Goal: Task Accomplishment & Management: Use online tool/utility

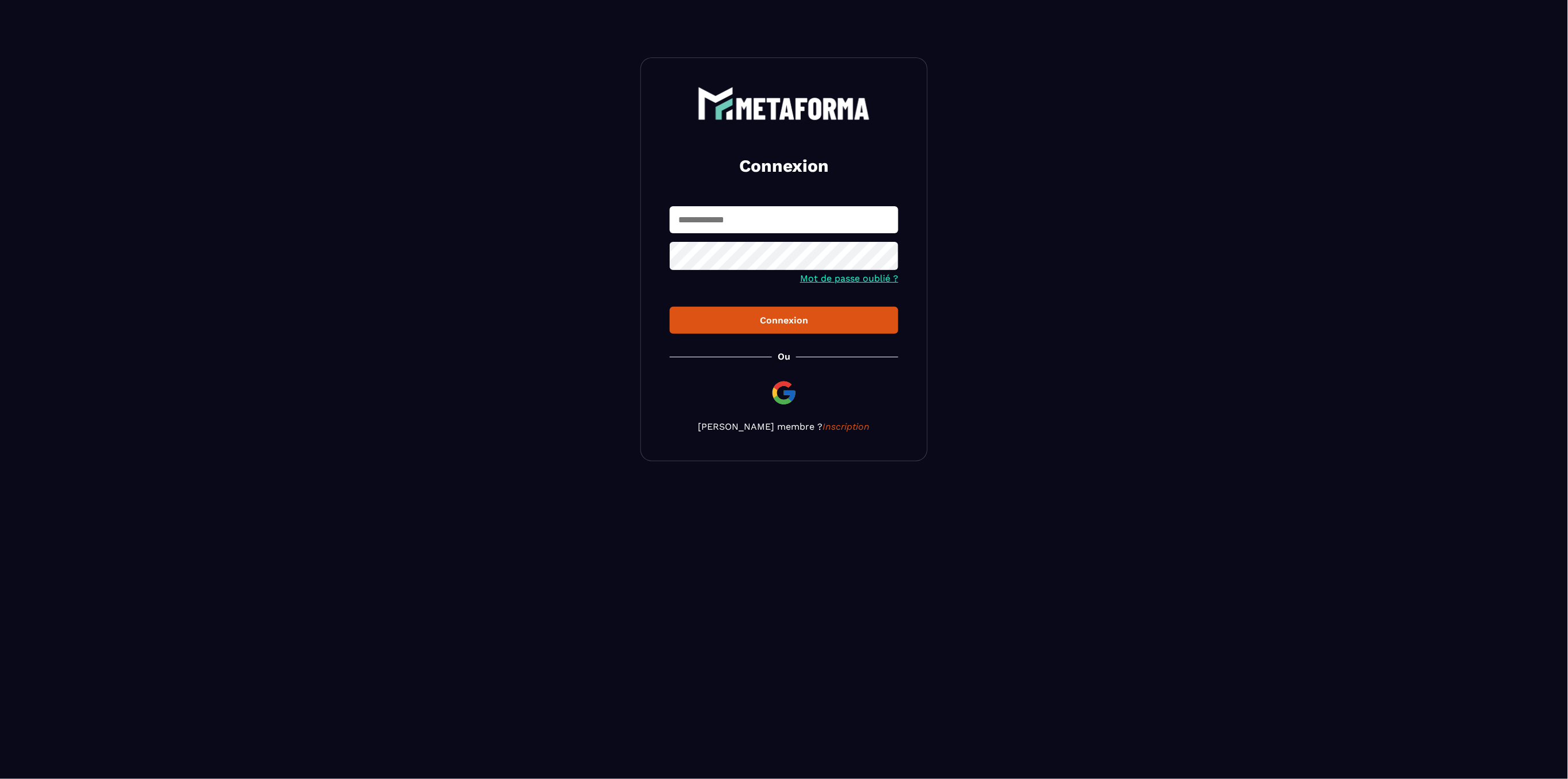
click at [779, 212] on input "text" at bounding box center [784, 220] width 229 height 27
type input "**********"
click at [670, 307] on button "Connexion" at bounding box center [784, 320] width 229 height 27
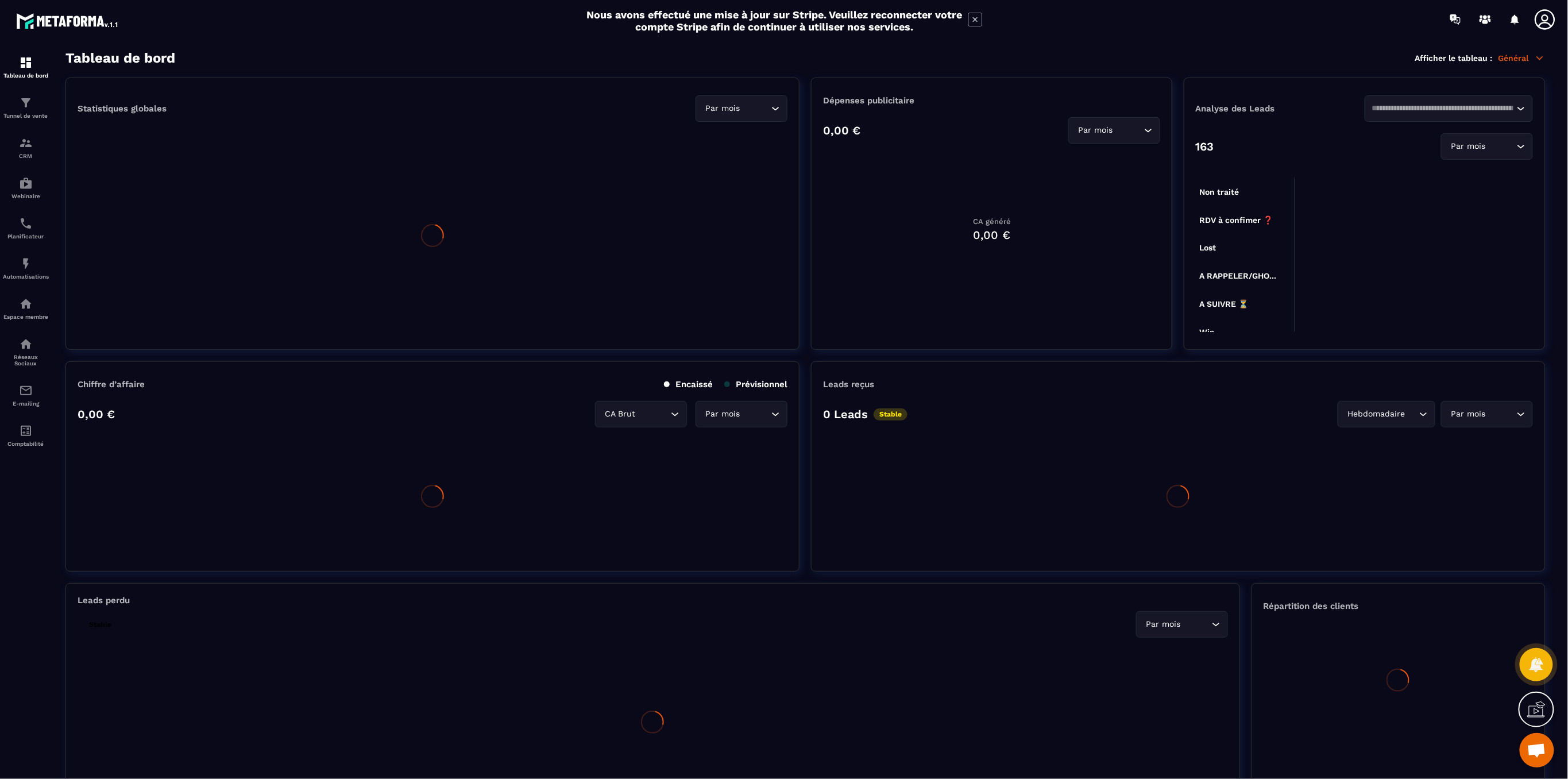
click at [1548, 21] on icon at bounding box center [1544, 19] width 23 height 23
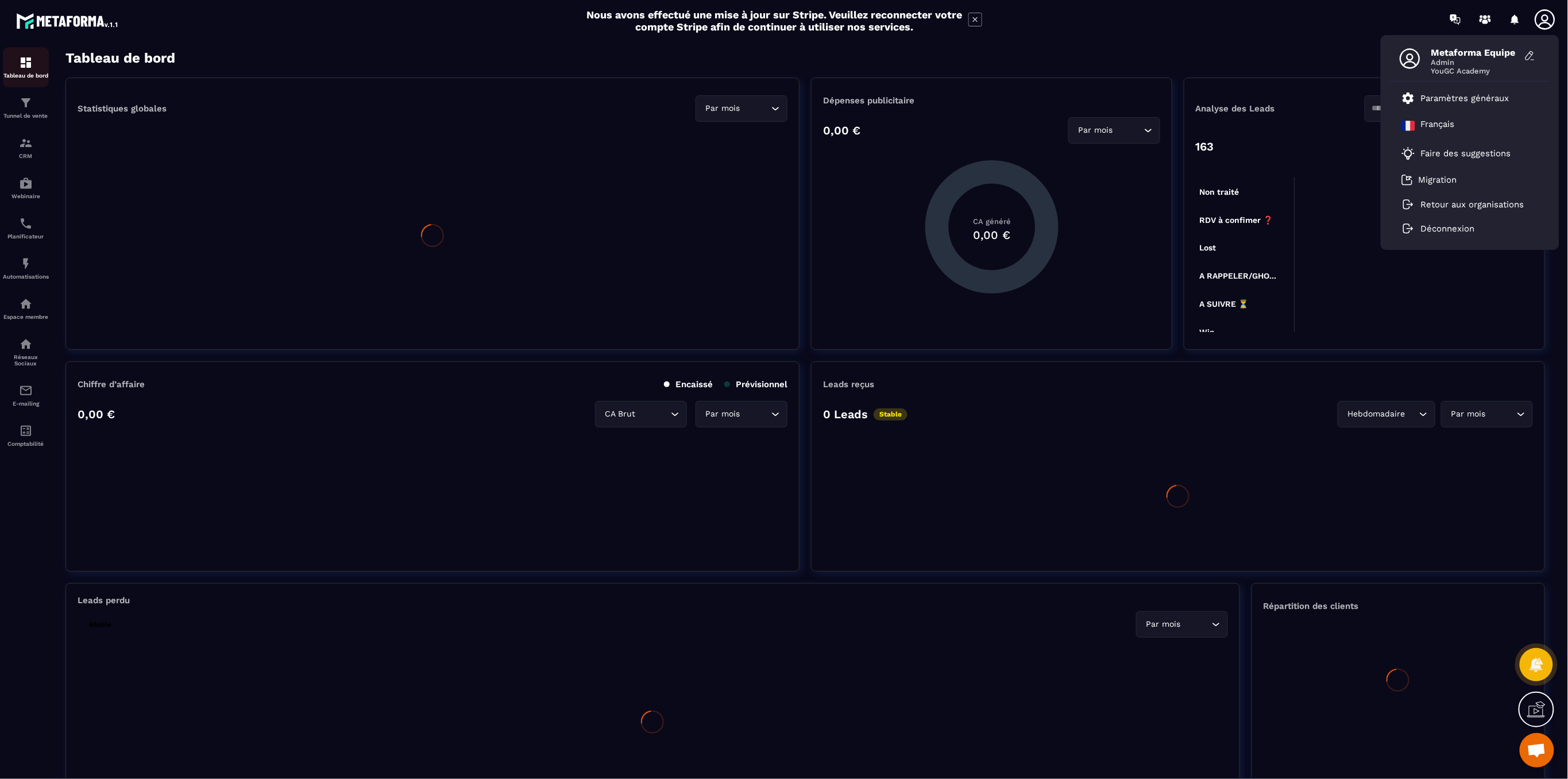
click at [1272, 52] on div "Tableau de bord Afficher le tableau : Général" at bounding box center [805, 58] width 1480 height 16
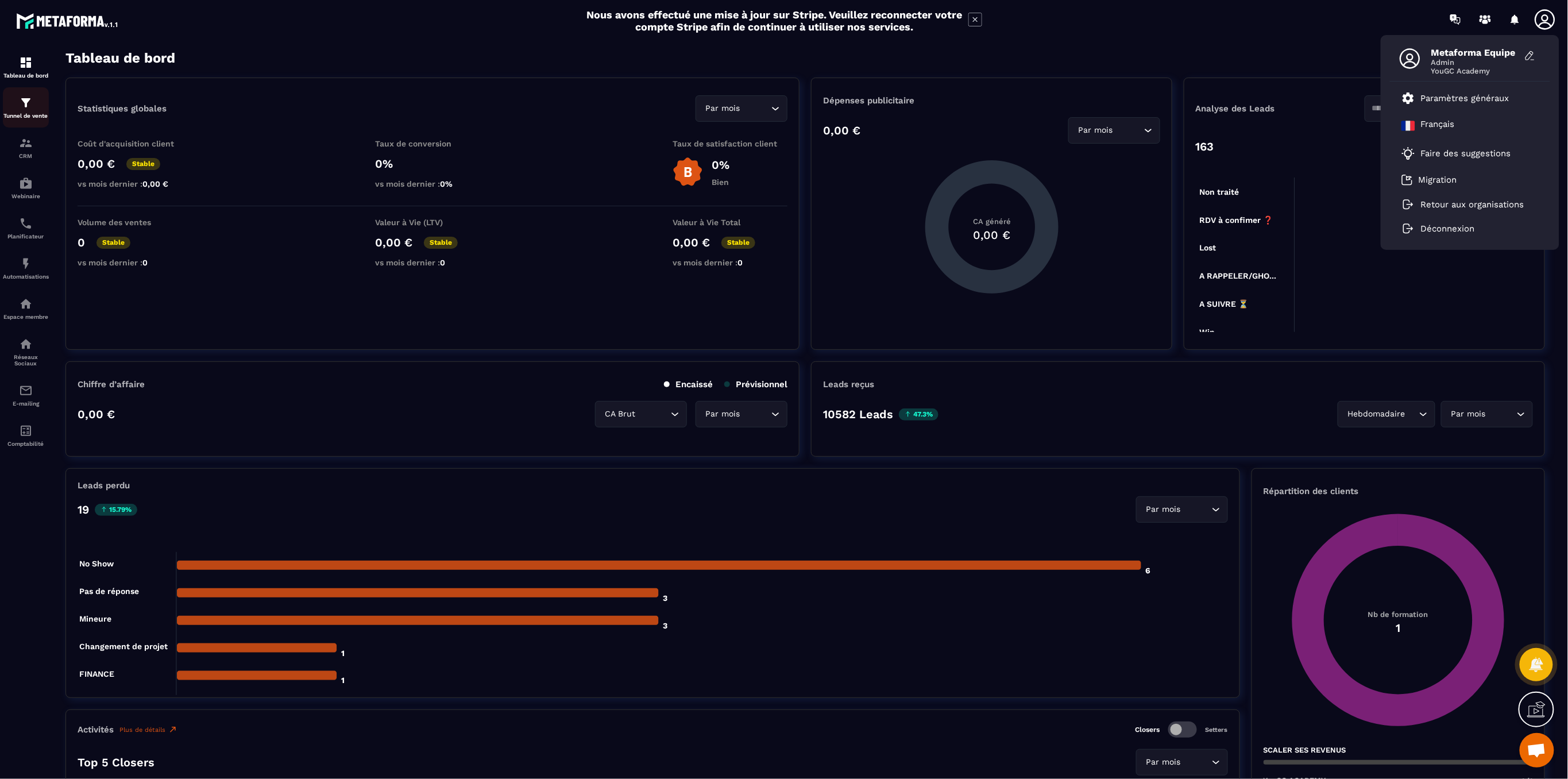
click at [24, 113] on p "Tunnel de vente" at bounding box center [25, 115] width 46 height 6
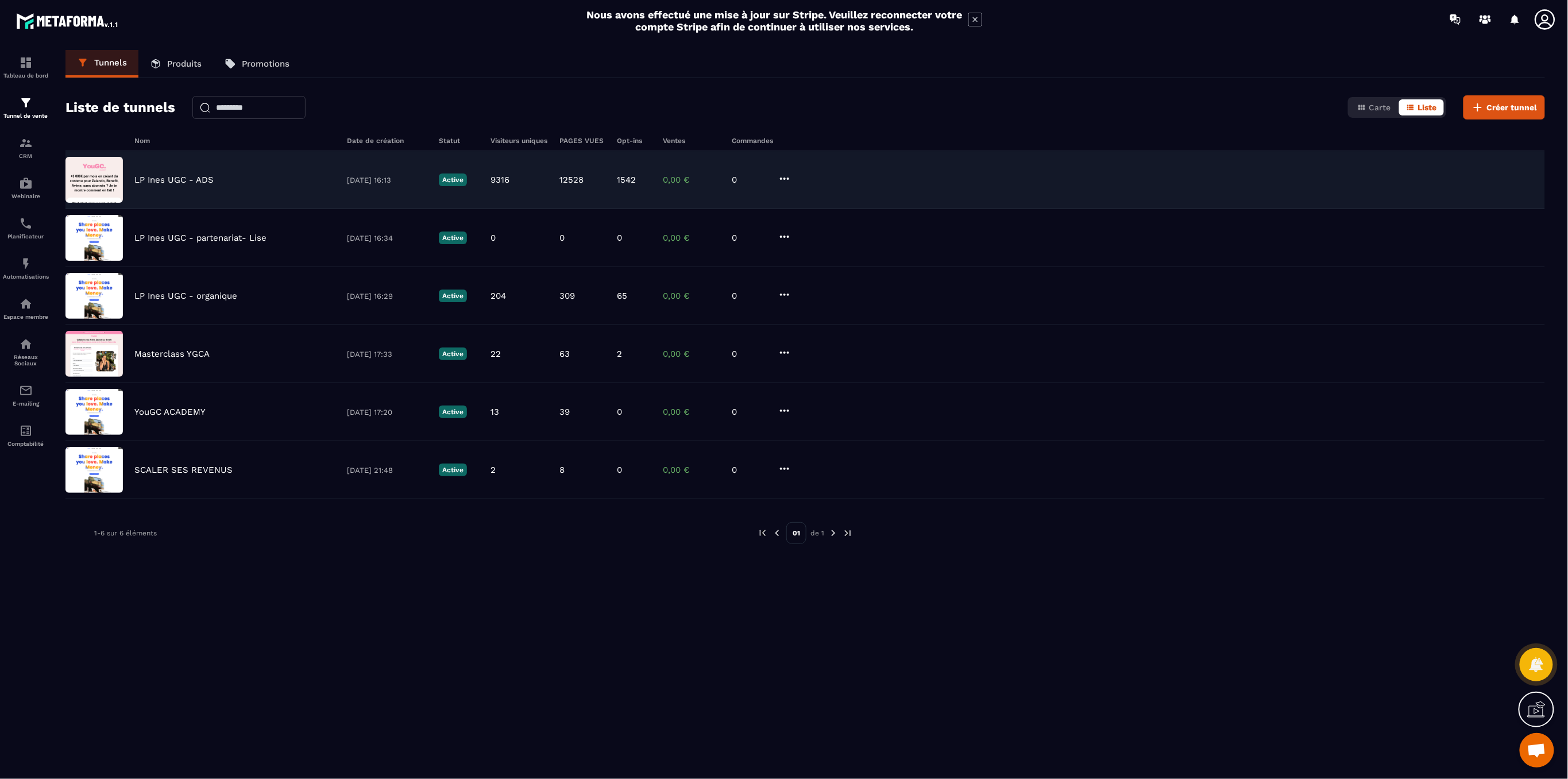
click at [172, 182] on p "LP Ines UGC - ADS" at bounding box center [173, 179] width 79 height 10
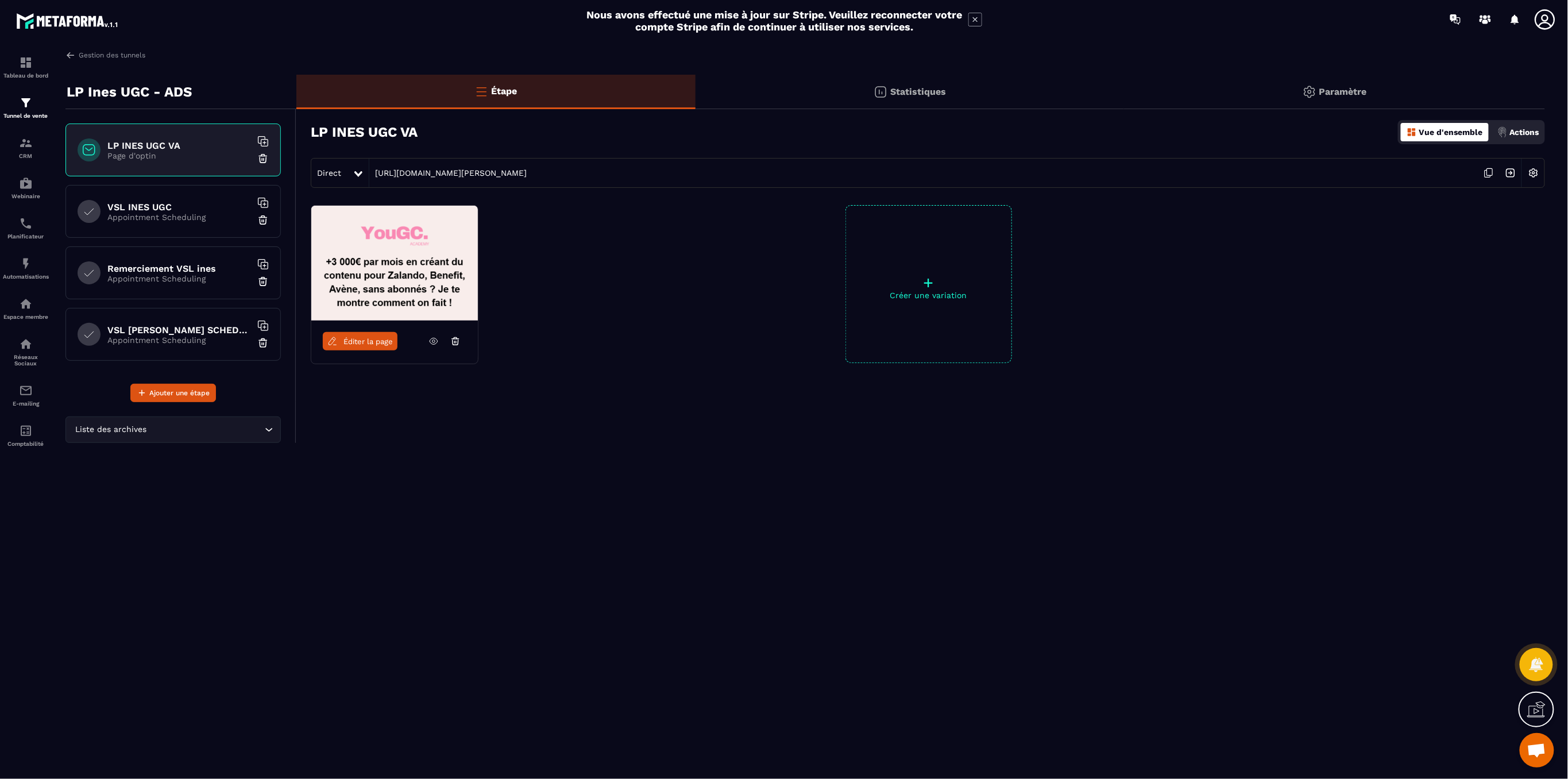
click at [179, 208] on h6 "VSL INES UGC" at bounding box center [179, 207] width 143 height 11
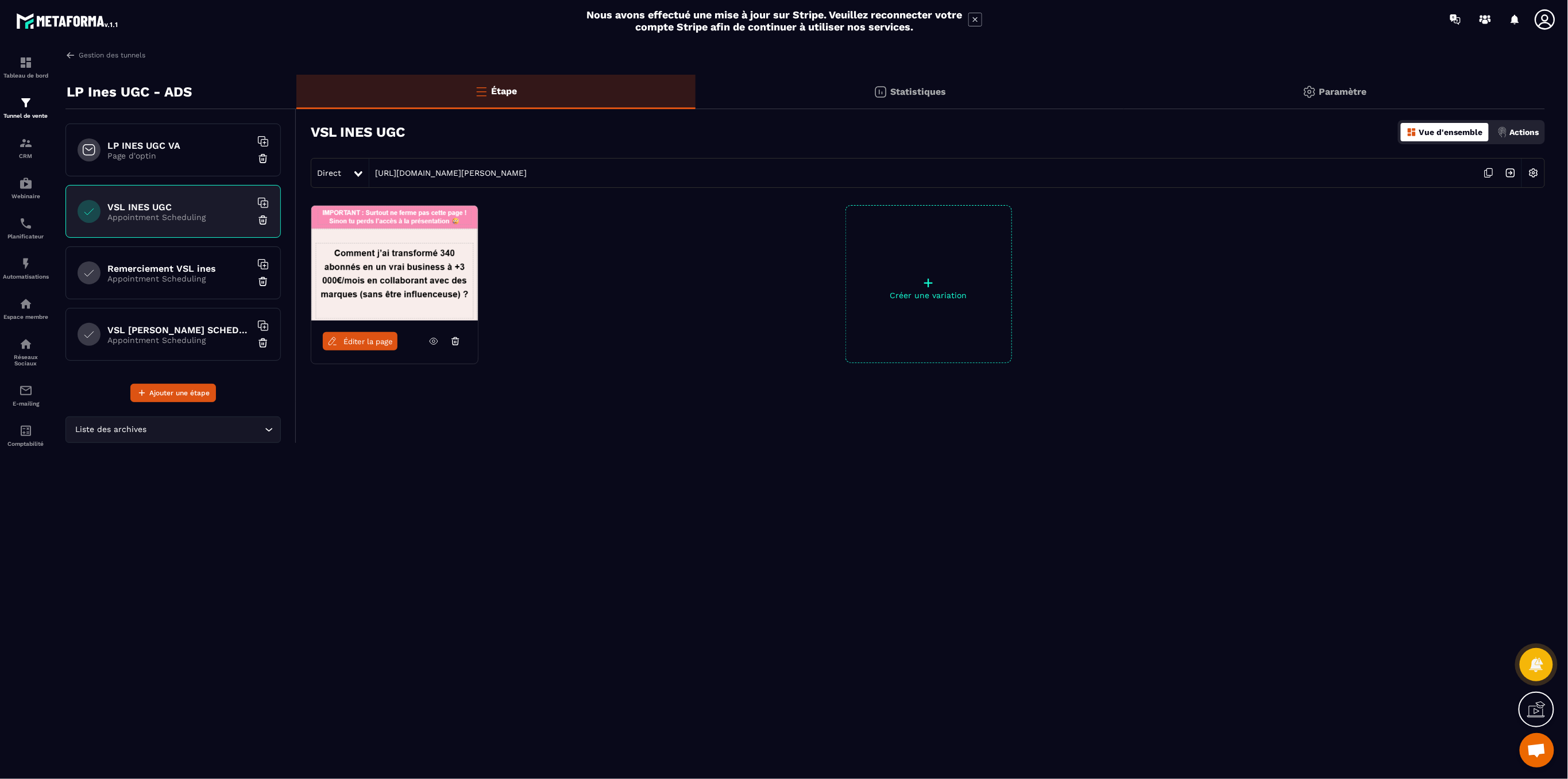
click at [374, 254] on img at bounding box center [395, 263] width 167 height 115
click at [426, 340] on link at bounding box center [434, 341] width 22 height 18
click at [360, 340] on span "Éditer la page" at bounding box center [368, 341] width 49 height 8
